Goal: Task Accomplishment & Management: Manage account settings

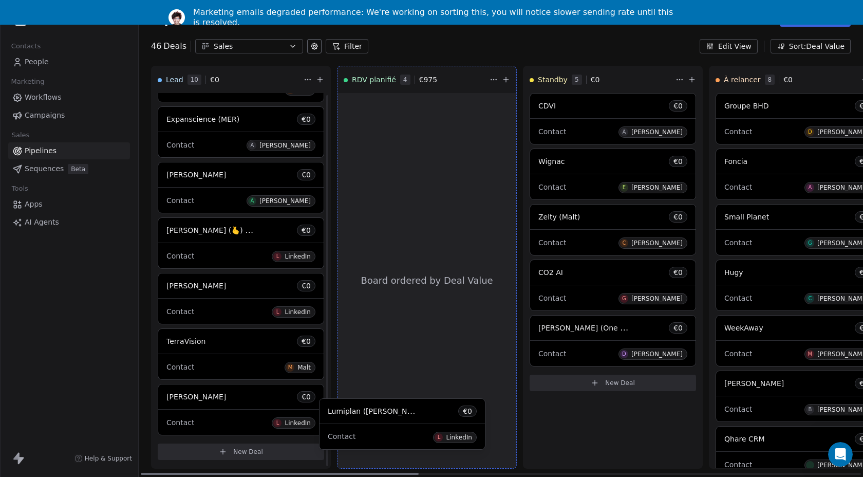
scroll to position [155, 0]
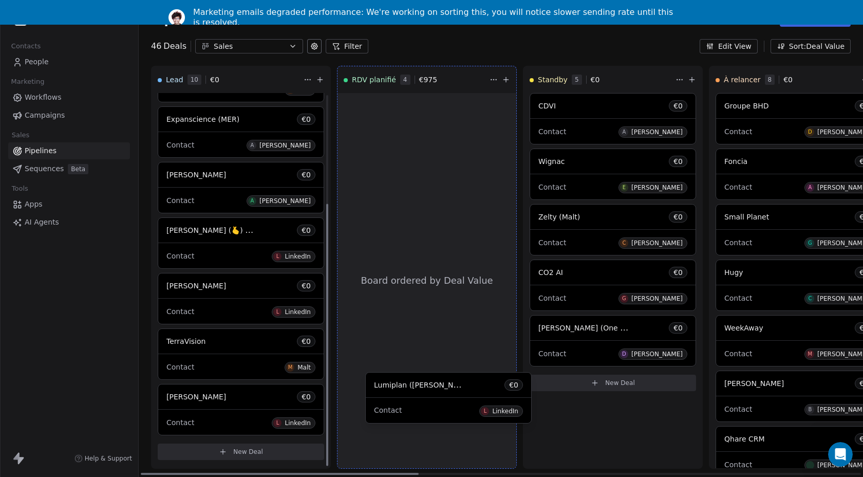
drag, startPoint x: 192, startPoint y: 430, endPoint x: 400, endPoint y: 393, distance: 210.7
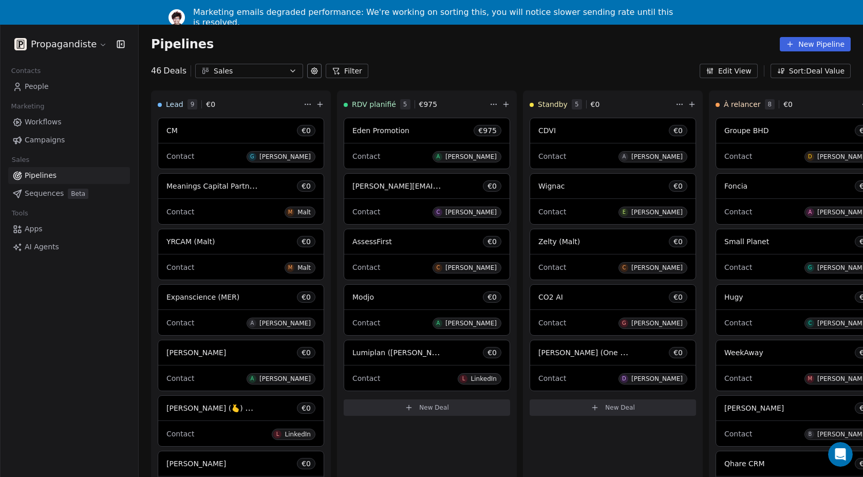
click at [437, 254] on span at bounding box center [426, 254] width 165 height 1
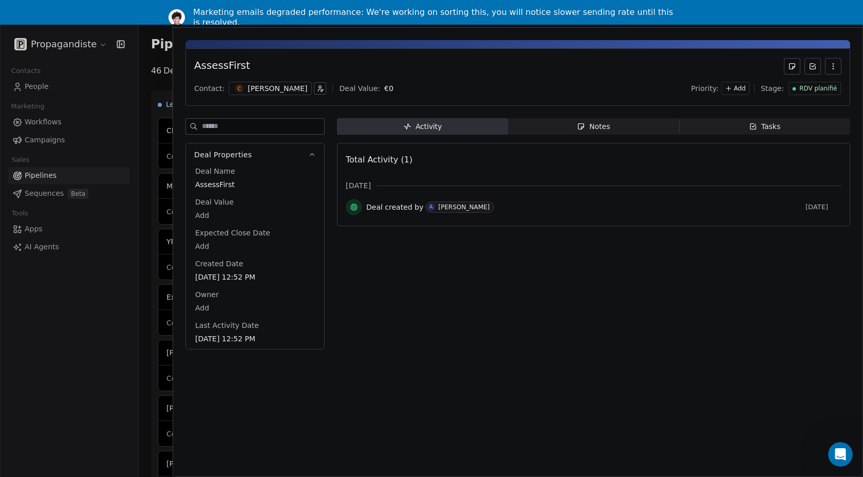
click at [807, 86] on span "RDV planifié" at bounding box center [817, 88] width 37 height 9
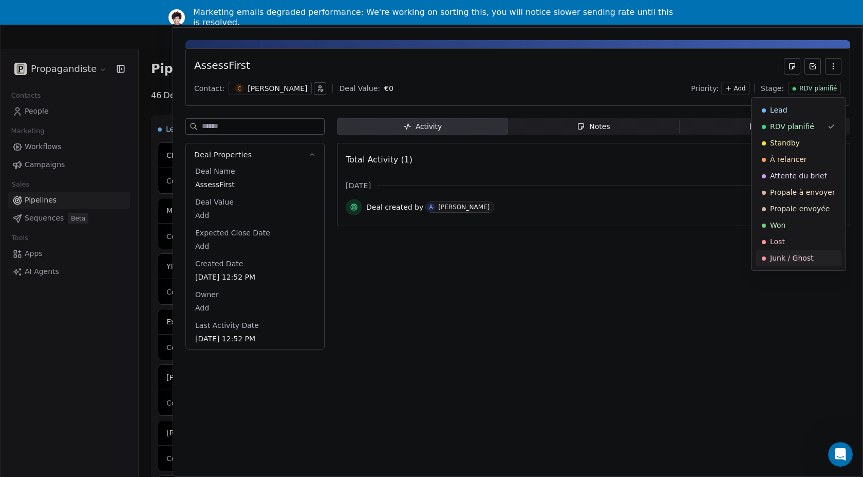
click at [786, 251] on div "Junk / Ghost" at bounding box center [799, 258] width 86 height 16
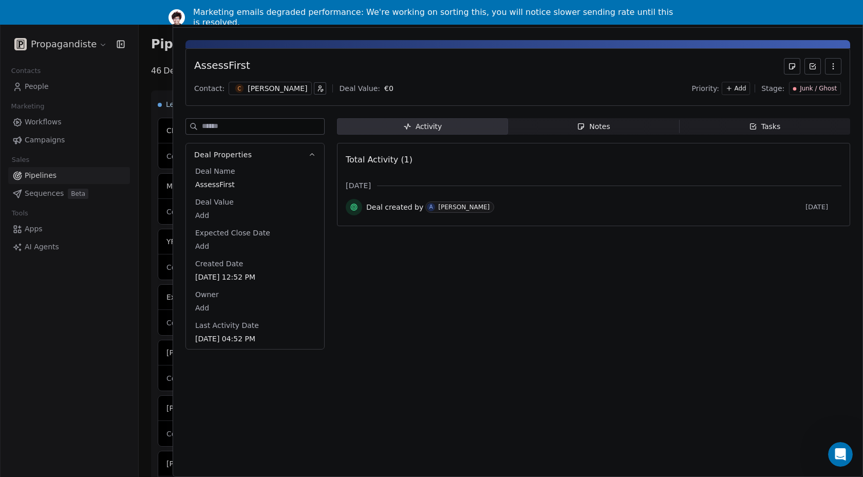
click at [88, 362] on div at bounding box center [431, 238] width 863 height 477
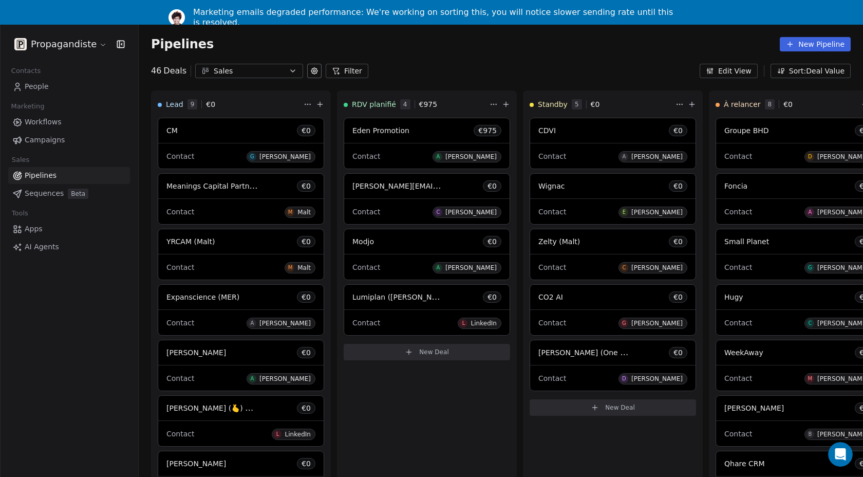
click at [366, 219] on div "Contact C Christophe Brunet" at bounding box center [426, 211] width 149 height 17
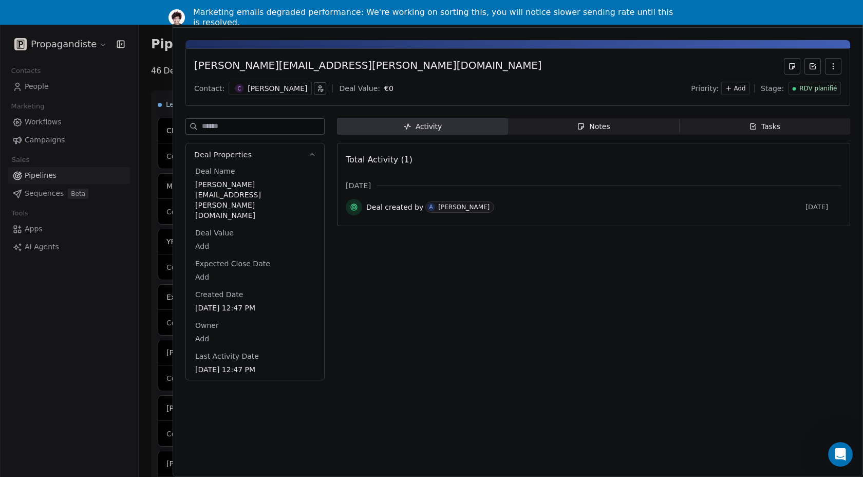
click at [50, 399] on div at bounding box center [431, 238] width 863 height 477
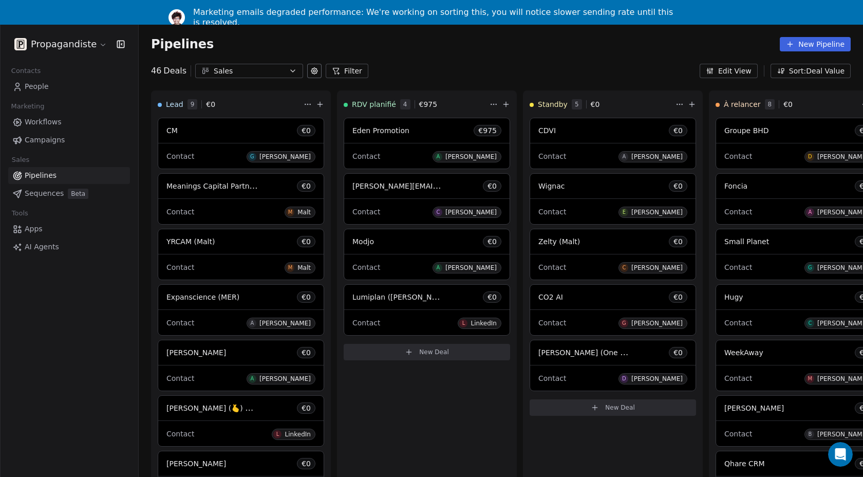
click at [394, 250] on div "Modjo € 0" at bounding box center [426, 241] width 165 height 25
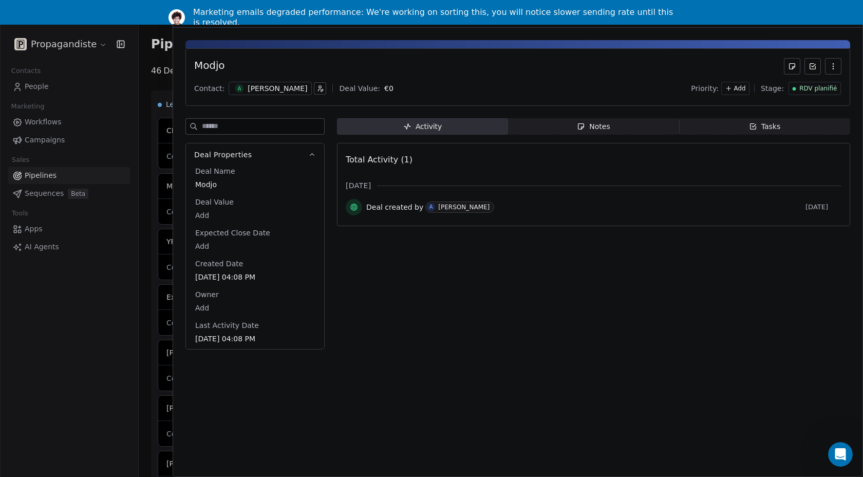
click at [519, 347] on div "Activity Activity Notes Notes Tasks Tasks Total Activity (1) sept. 2025 Deal cr…" at bounding box center [593, 236] width 513 height 237
click at [79, 379] on div at bounding box center [431, 238] width 863 height 477
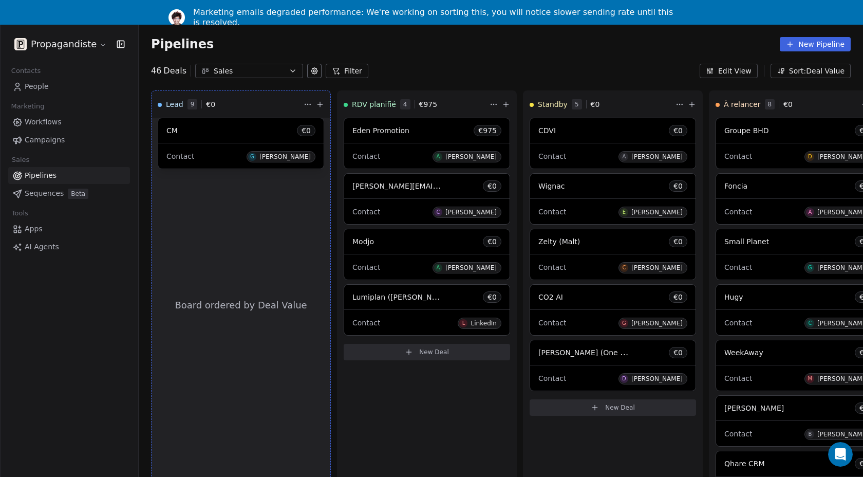
drag, startPoint x: 216, startPoint y: 129, endPoint x: 236, endPoint y: 128, distance: 20.6
click at [236, 128] on div "Lead 9 € 0 Board ordered by Deal Value CM € 0 Contact G Guillaume Trollux Meani…" at bounding box center [501, 295] width 724 height 411
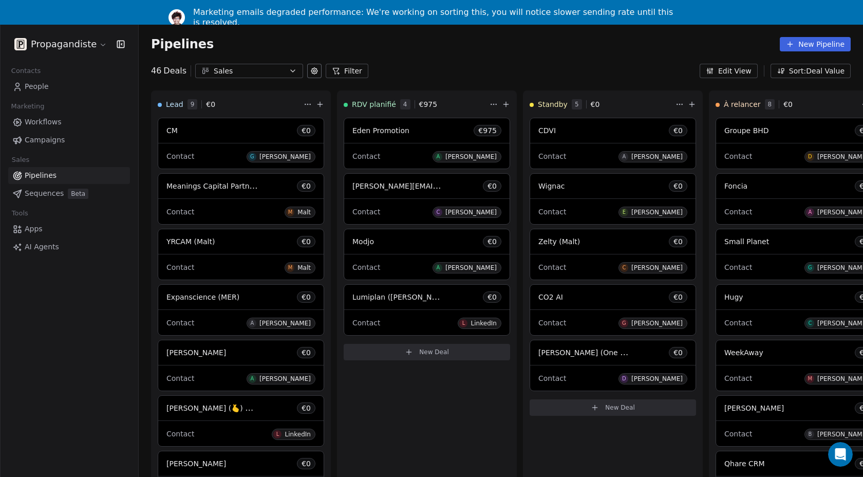
click at [236, 128] on div "CM € 0" at bounding box center [240, 130] width 165 height 25
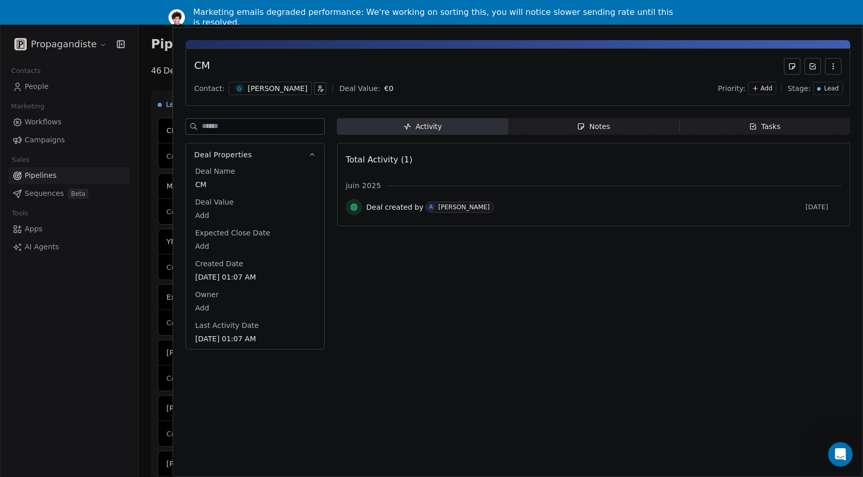
click at [823, 90] on div "Lead" at bounding box center [828, 88] width 22 height 9
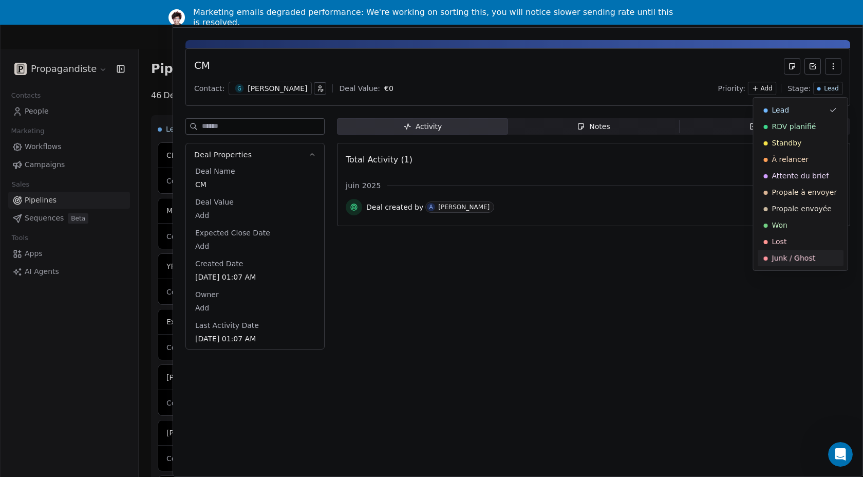
click at [795, 255] on span "Junk / Ghost" at bounding box center [794, 258] width 44 height 10
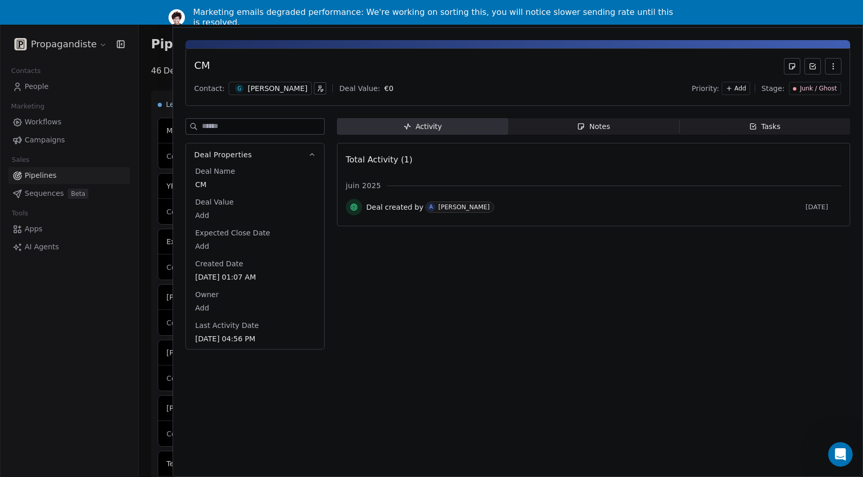
click at [139, 346] on div at bounding box center [431, 238] width 863 height 477
